Goal: Task Accomplishment & Management: Manage account settings

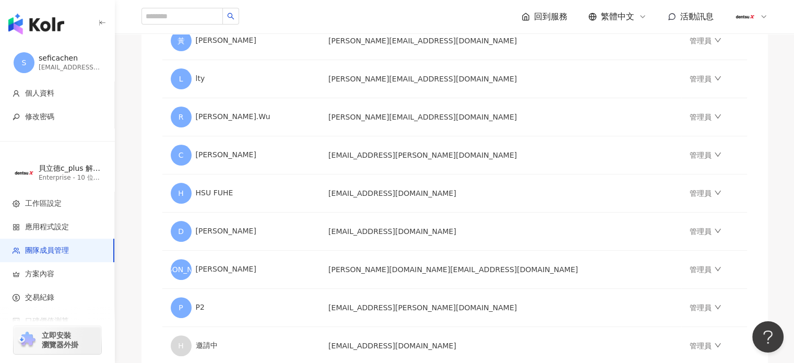
scroll to position [396, 0]
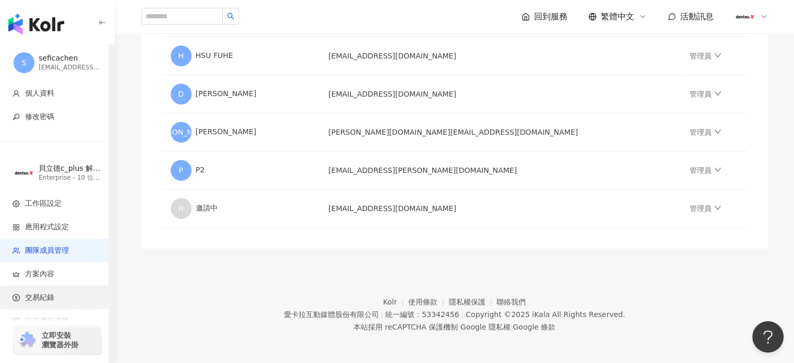
click at [38, 294] on span "交易紀錄" at bounding box center [39, 297] width 29 height 10
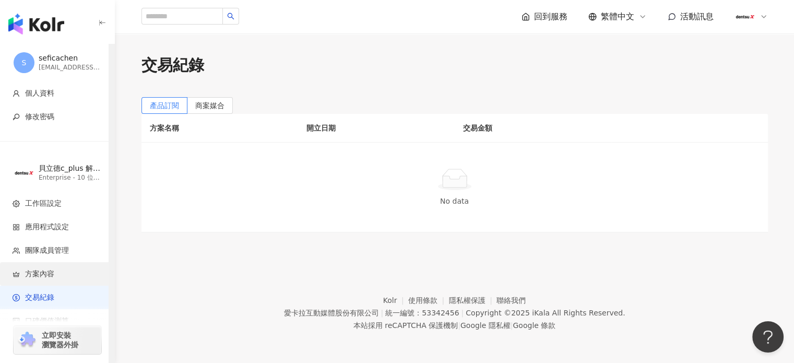
click at [34, 277] on span "方案內容" at bounding box center [39, 274] width 29 height 10
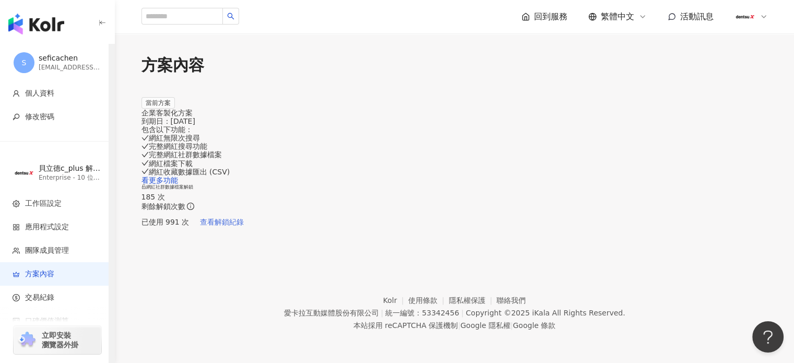
click at [244, 218] on span "查看解鎖紀錄" at bounding box center [222, 222] width 44 height 8
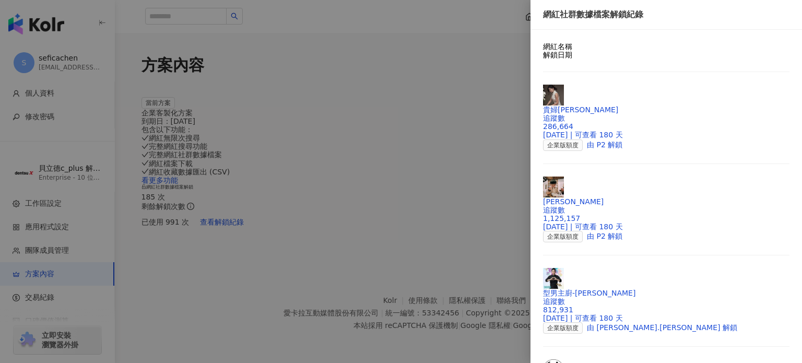
click at [355, 65] on div at bounding box center [401, 181] width 802 height 363
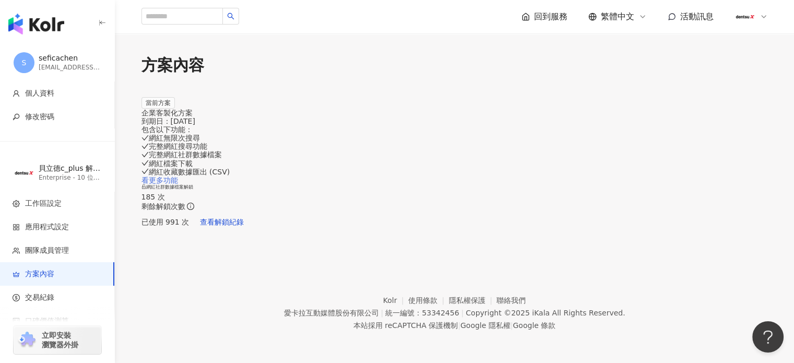
click at [178, 184] on link "看更多功能" at bounding box center [159, 180] width 37 height 8
